Goal: Check status: Check status

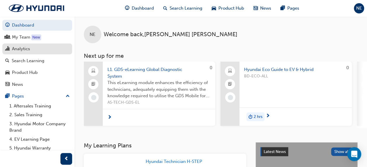
click at [18, 53] on link "Analytics" at bounding box center [37, 49] width 70 height 11
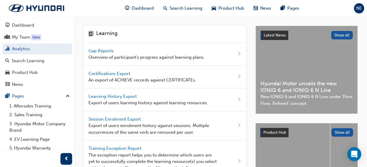
click at [106, 49] on span "Gap Reports" at bounding box center [102, 50] width 26 height 5
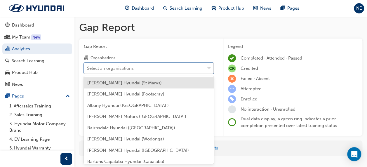
click at [161, 70] on div "Select an organisations" at bounding box center [144, 68] width 121 height 10
click at [88, 70] on input "Organisations option [PERSON_NAME] Hyundai (St Marys) focused, 1 of 182. 182 re…" at bounding box center [87, 67] width 1 height 5
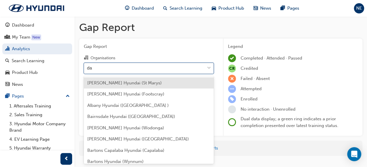
type input "[PERSON_NAME]"
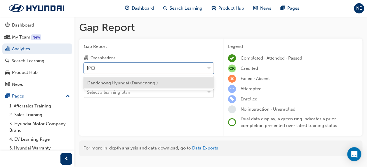
click at [145, 87] on div "Dandenong Hyundai (Dandenong )" at bounding box center [149, 82] width 130 height 11
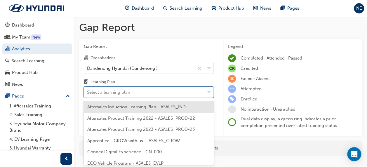
scroll to position [13, 0]
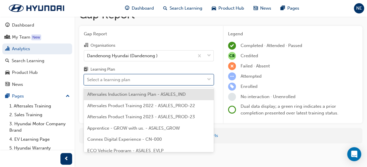
click at [145, 90] on body "Your version of Internet Explorer is outdated and not supported. Please upgrade…" at bounding box center [183, 70] width 367 height 167
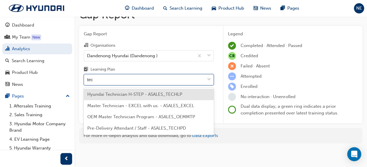
type input "tech"
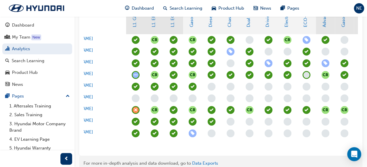
scroll to position [0, 33]
